Goal: Contribute content

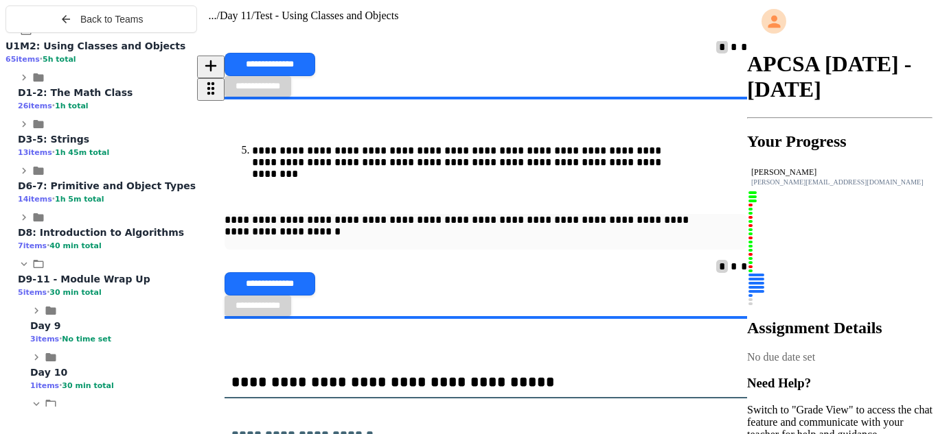
scroll to position [10600, 0]
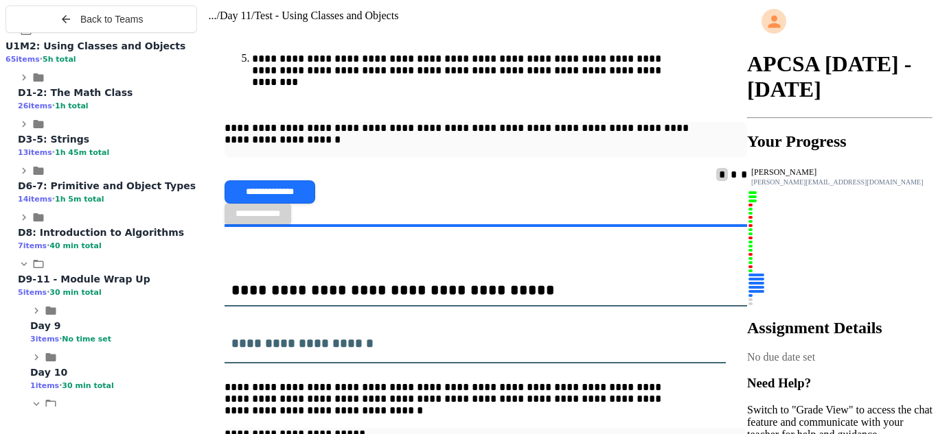
scroll to position [10799, 0]
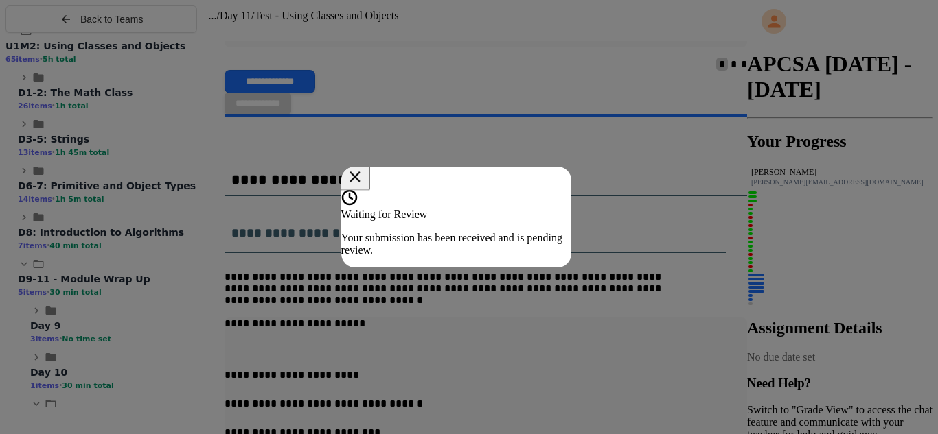
click at [360, 172] on icon at bounding box center [354, 177] width 10 height 10
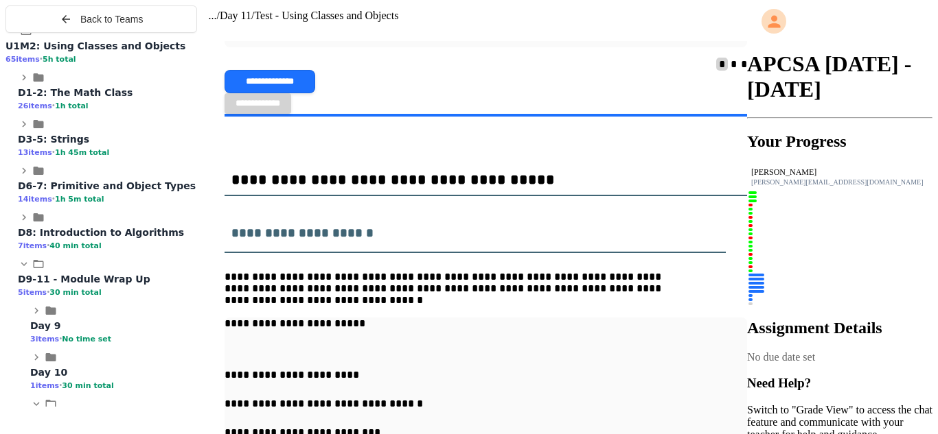
scroll to position [11230, 0]
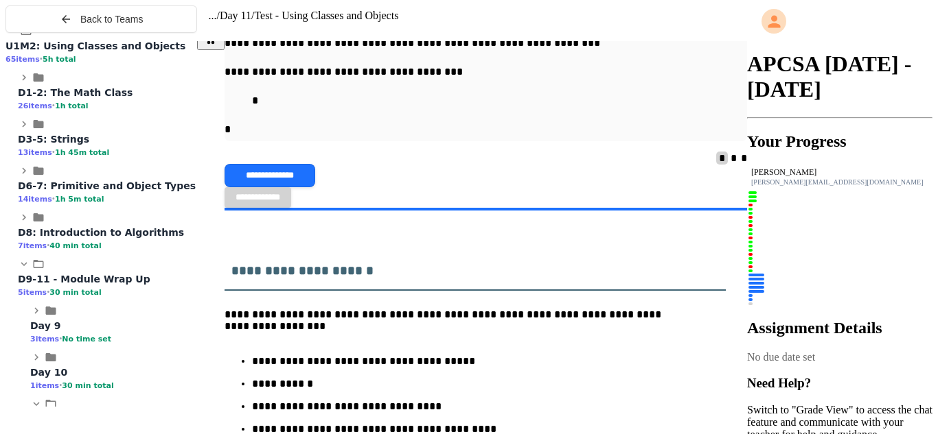
scroll to position [11265, 0]
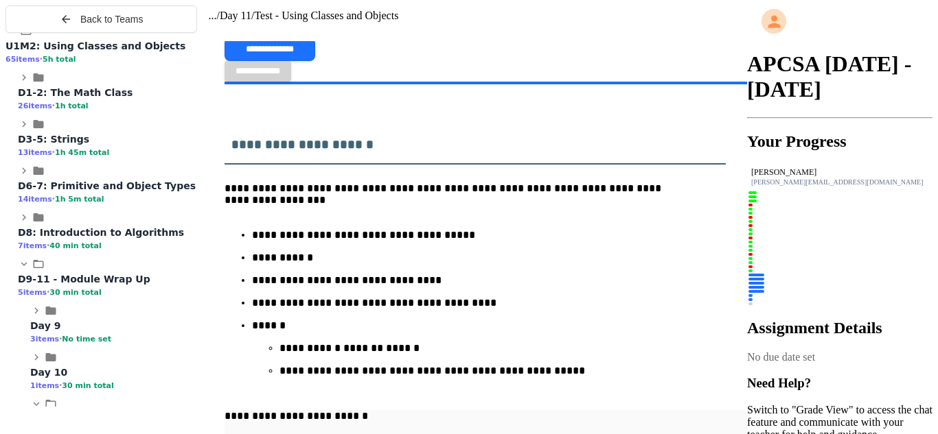
scroll to position [11370, 0]
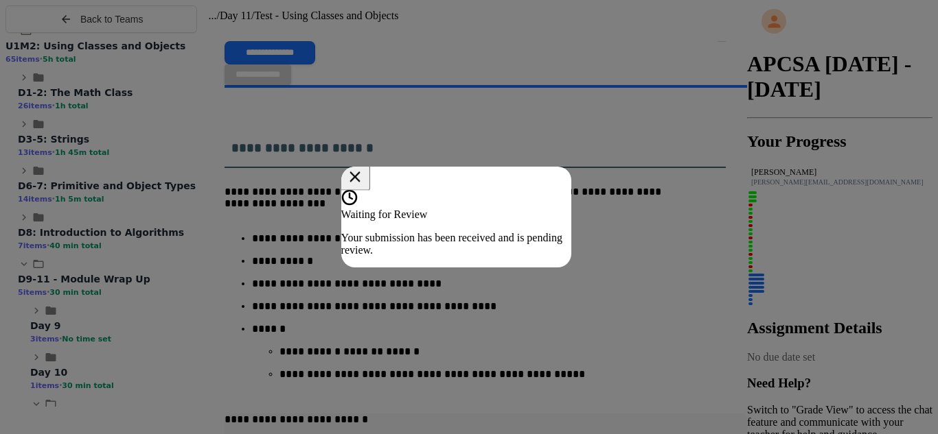
click at [363, 171] on icon at bounding box center [354, 177] width 18 height 18
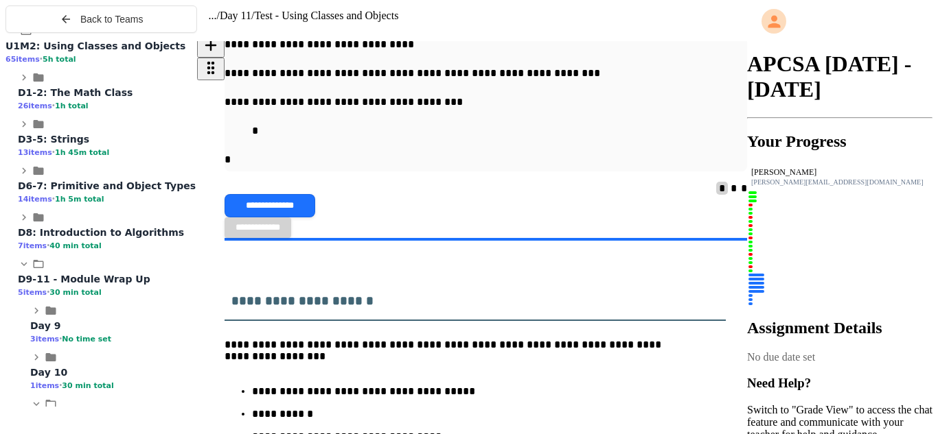
scroll to position [11375, 0]
